Goal: Task Accomplishment & Management: Use online tool/utility

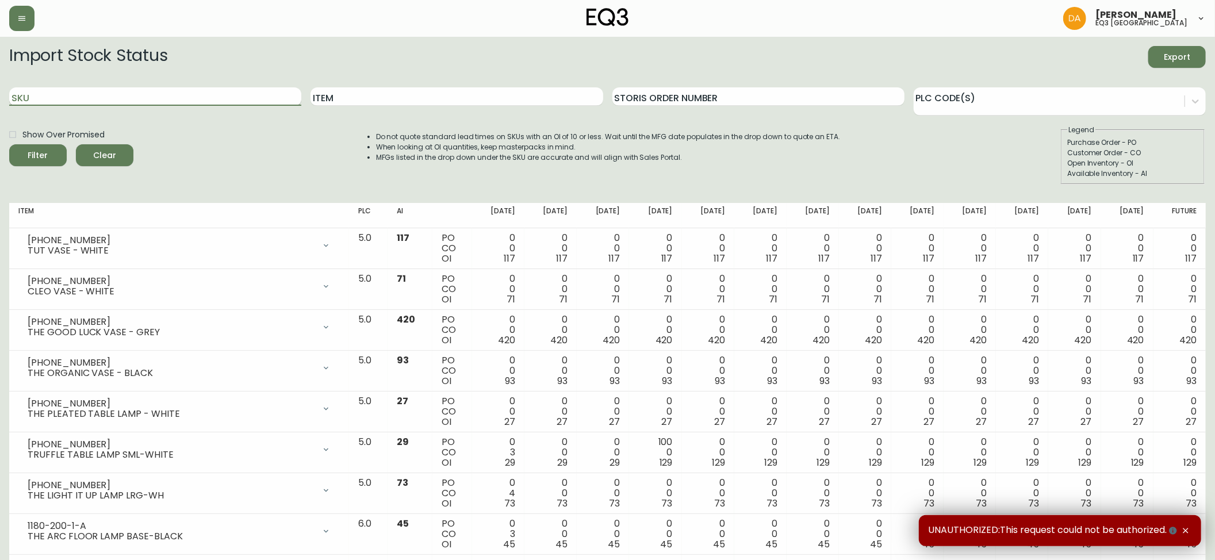
click at [162, 94] on input "SKU" at bounding box center [155, 96] width 292 height 18
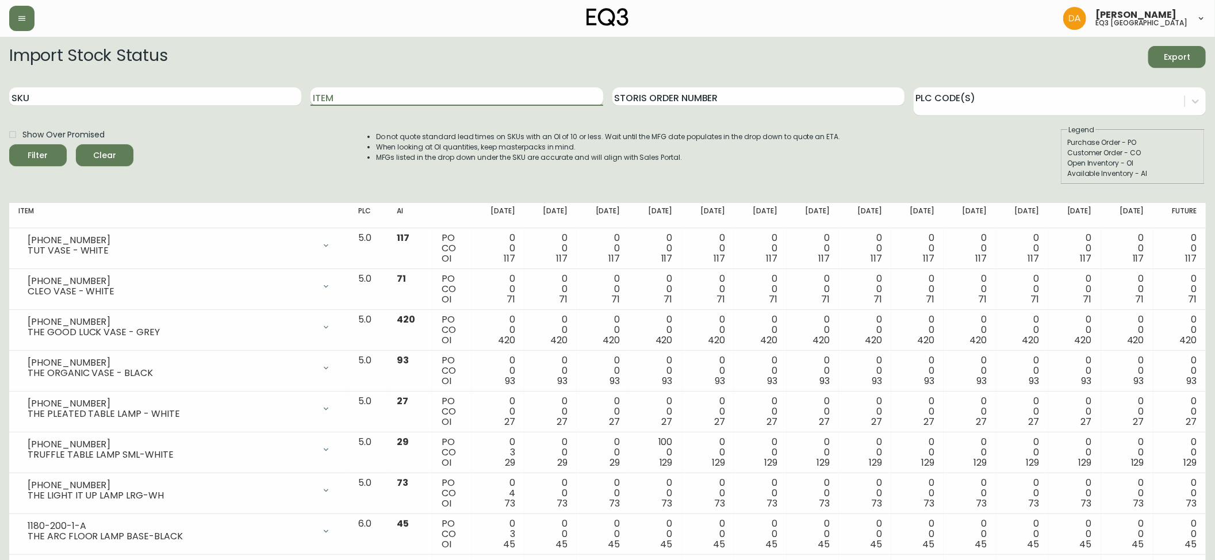
click at [350, 94] on input "Item" at bounding box center [457, 96] width 292 height 18
click at [9, 144] on button "Filter" at bounding box center [38, 155] width 58 height 22
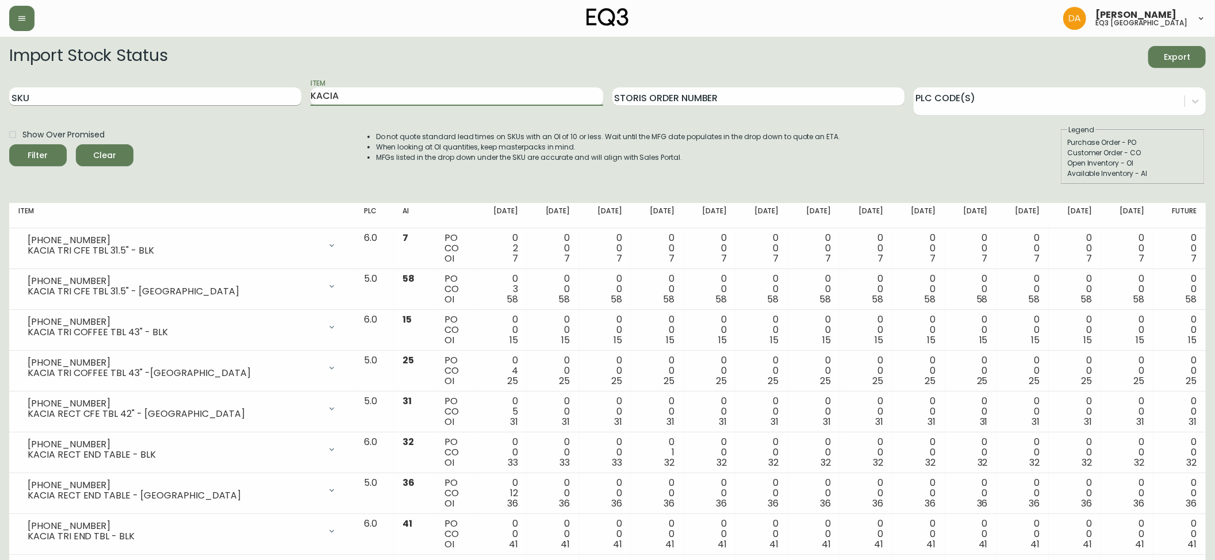
drag, startPoint x: 320, startPoint y: 92, endPoint x: 221, endPoint y: 92, distance: 99.5
click at [221, 92] on div "SKU Item KACIA Storis Order Number PLC Code(s)" at bounding box center [607, 96] width 1197 height 37
click at [9, 144] on button "Filter" at bounding box center [38, 155] width 58 height 22
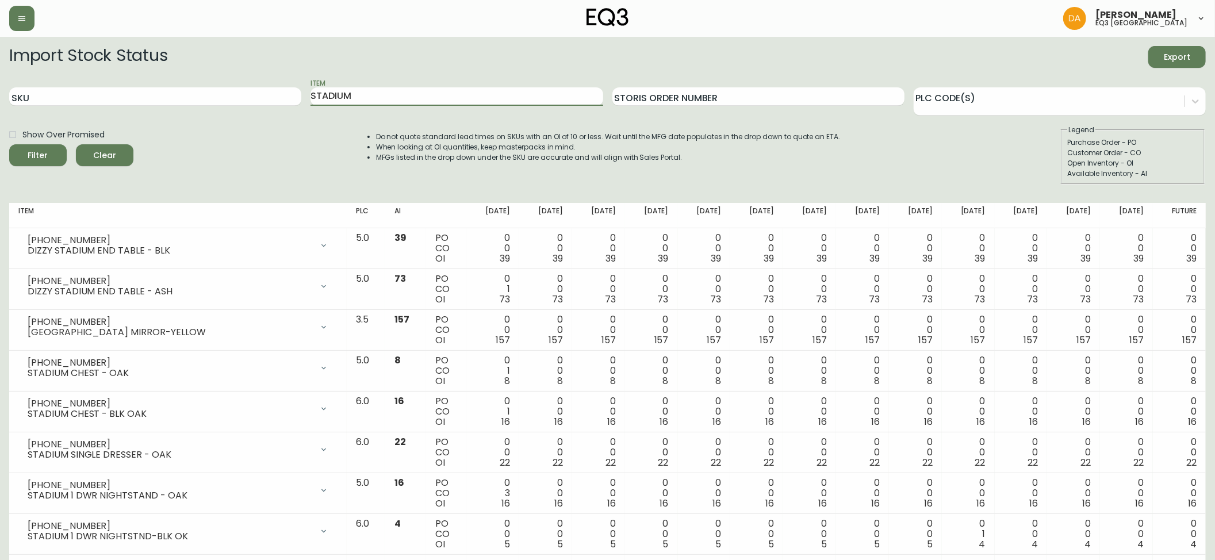
drag, startPoint x: 256, startPoint y: 87, endPoint x: 132, endPoint y: 67, distance: 125.3
click at [132, 67] on form "Import Stock Status Export SKU Item STADIUM Storis Order Number PLC Code(s) Sho…" at bounding box center [607, 115] width 1197 height 139
type input "[PERSON_NAME]"
click at [9, 144] on button "Filter" at bounding box center [38, 155] width 58 height 22
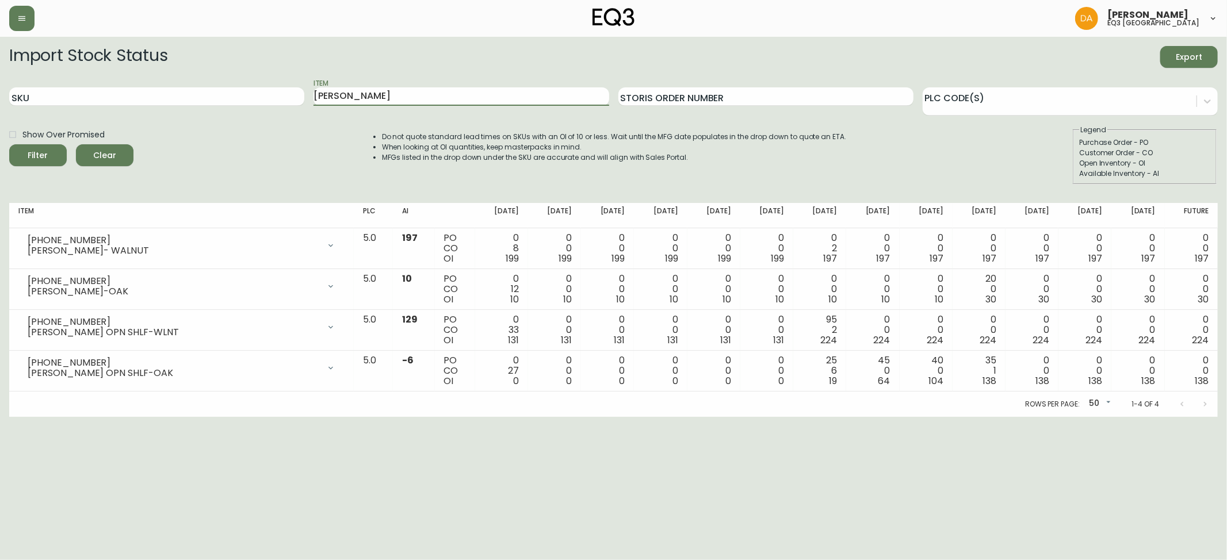
drag, startPoint x: 368, startPoint y: 97, endPoint x: 247, endPoint y: 86, distance: 121.2
click at [247, 86] on div "SKU Item [PERSON_NAME] Order Number PLC Code(s)" at bounding box center [613, 96] width 1208 height 37
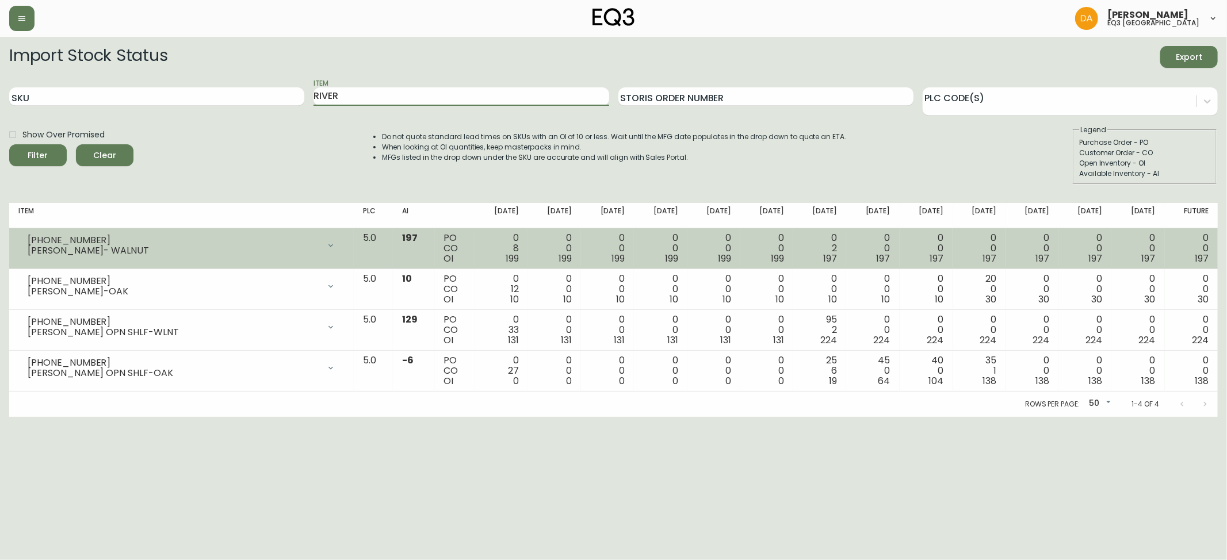
click at [9, 144] on button "Filter" at bounding box center [38, 155] width 58 height 22
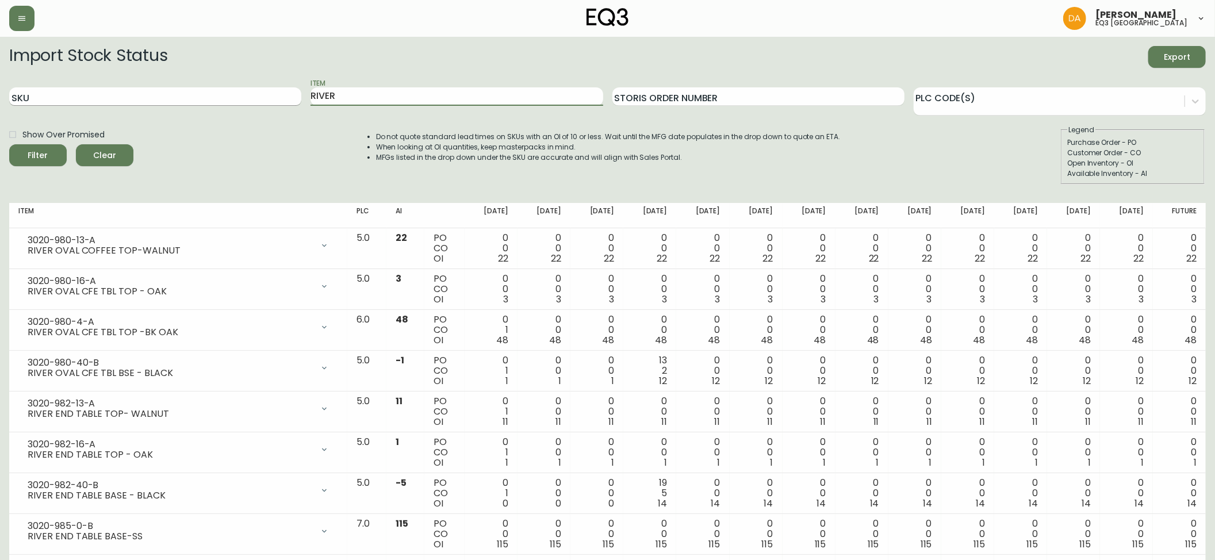
drag, startPoint x: 355, startPoint y: 92, endPoint x: 97, endPoint y: 91, distance: 258.3
click at [97, 91] on div "SKU Item RIVER Storis Order Number PLC Code(s)" at bounding box center [607, 96] width 1197 height 37
click at [9, 144] on button "Filter" at bounding box center [38, 155] width 58 height 22
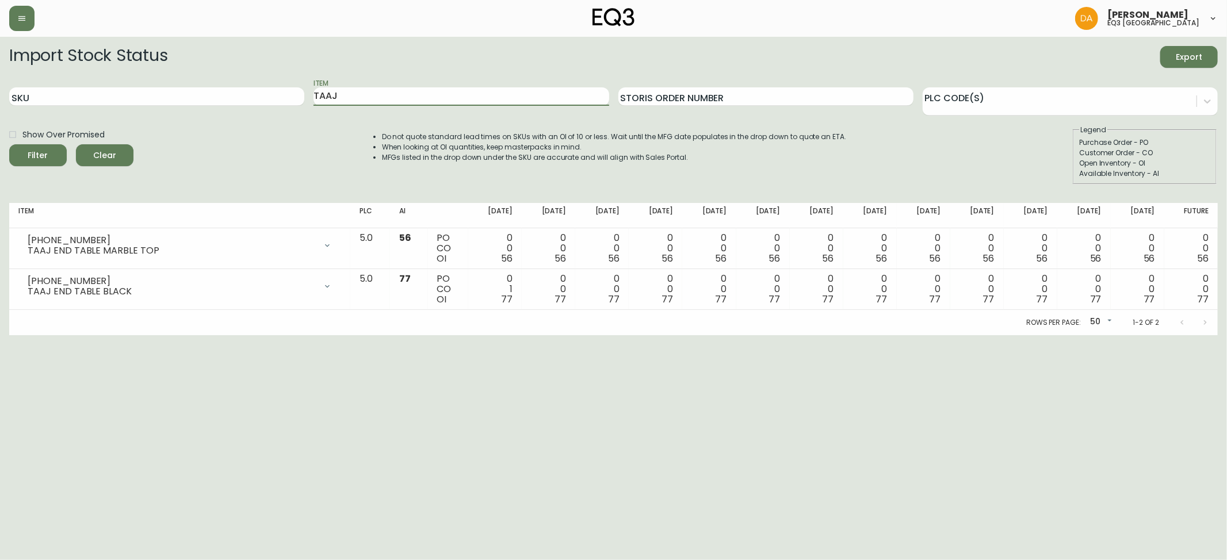
drag, startPoint x: 383, startPoint y: 100, endPoint x: 229, endPoint y: 84, distance: 154.9
click at [229, 84] on div "SKU Item TAAJ Storis Order Number PLC Code(s)" at bounding box center [613, 96] width 1208 height 37
click at [9, 144] on button "Filter" at bounding box center [38, 155] width 58 height 22
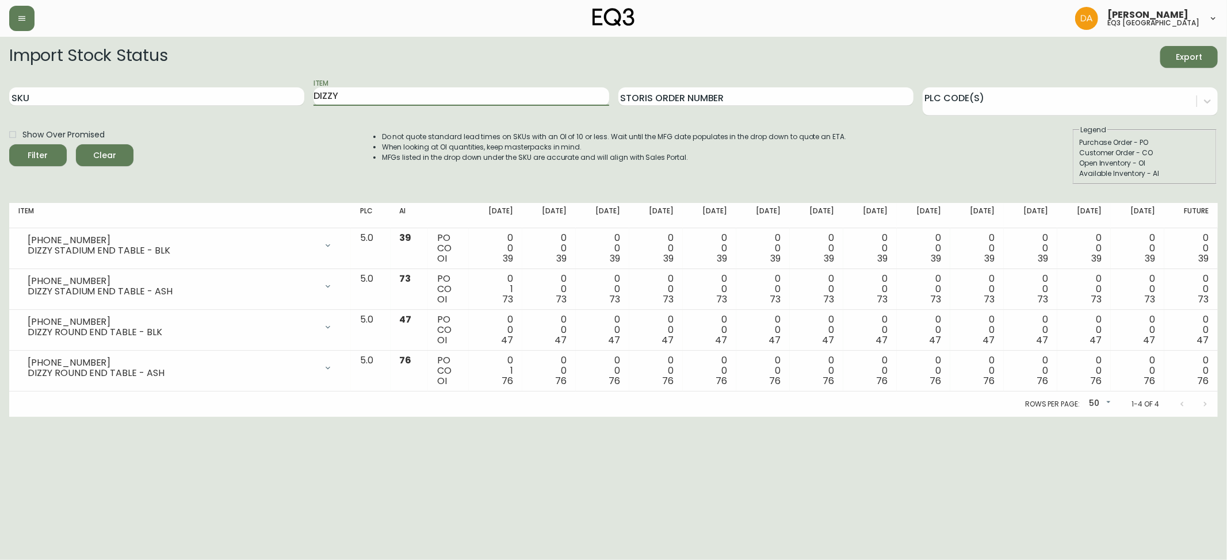
click at [267, 83] on div "SKU Item DIZZY Storis Order Number PLC Code(s)" at bounding box center [613, 96] width 1208 height 37
type input "TAMBOUR"
click at [9, 144] on button "Filter" at bounding box center [38, 155] width 58 height 22
